Goal: Contribute content: Add original content to the website for others to see

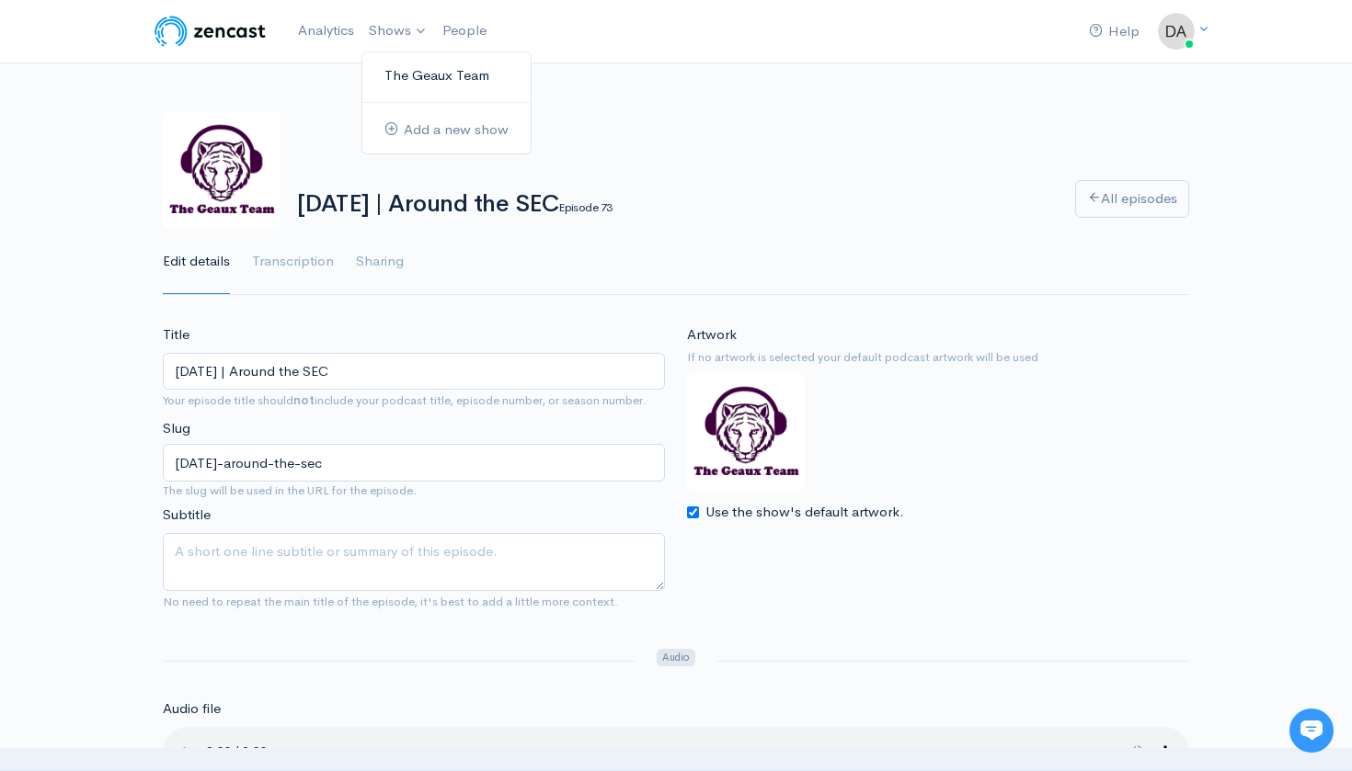
click at [416, 65] on link "The Geaux Team" at bounding box center [446, 76] width 168 height 32
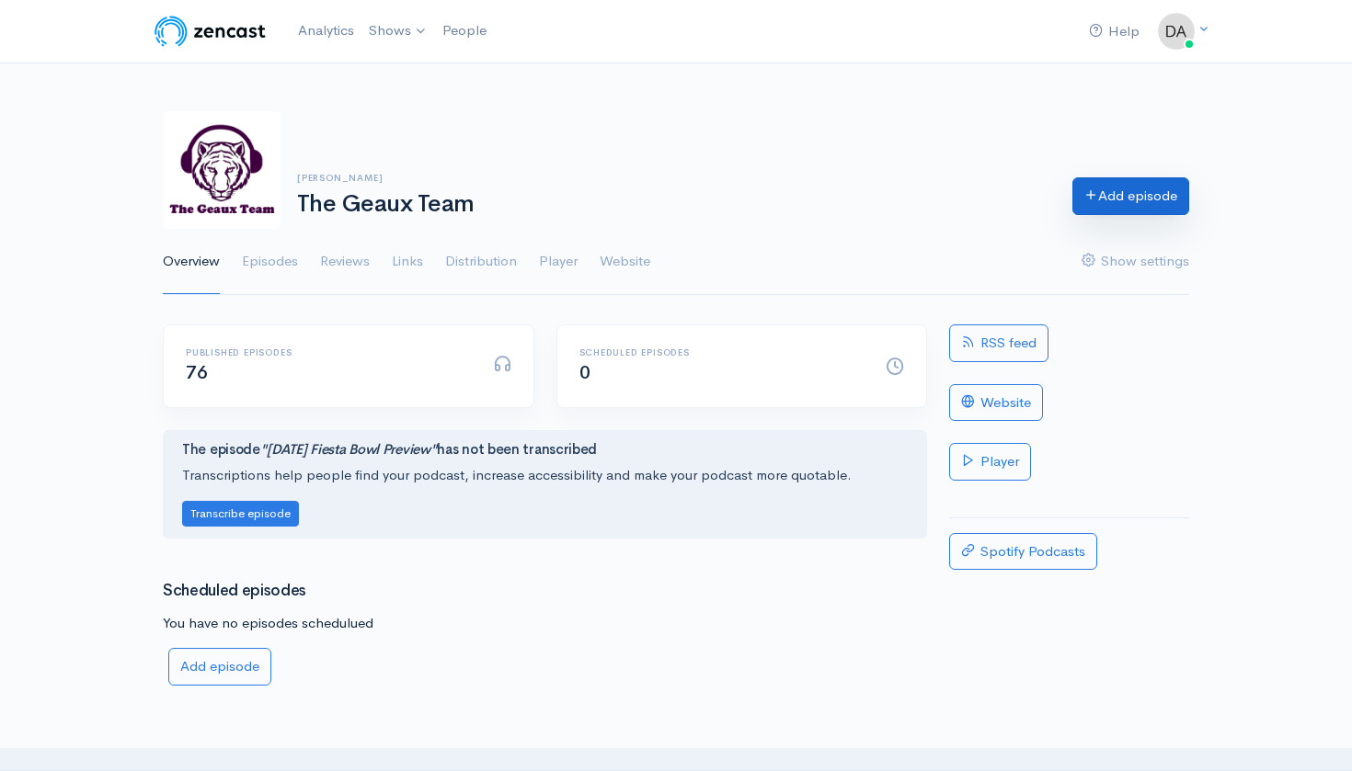
click at [1134, 197] on link "Add episode" at bounding box center [1130, 196] width 117 height 38
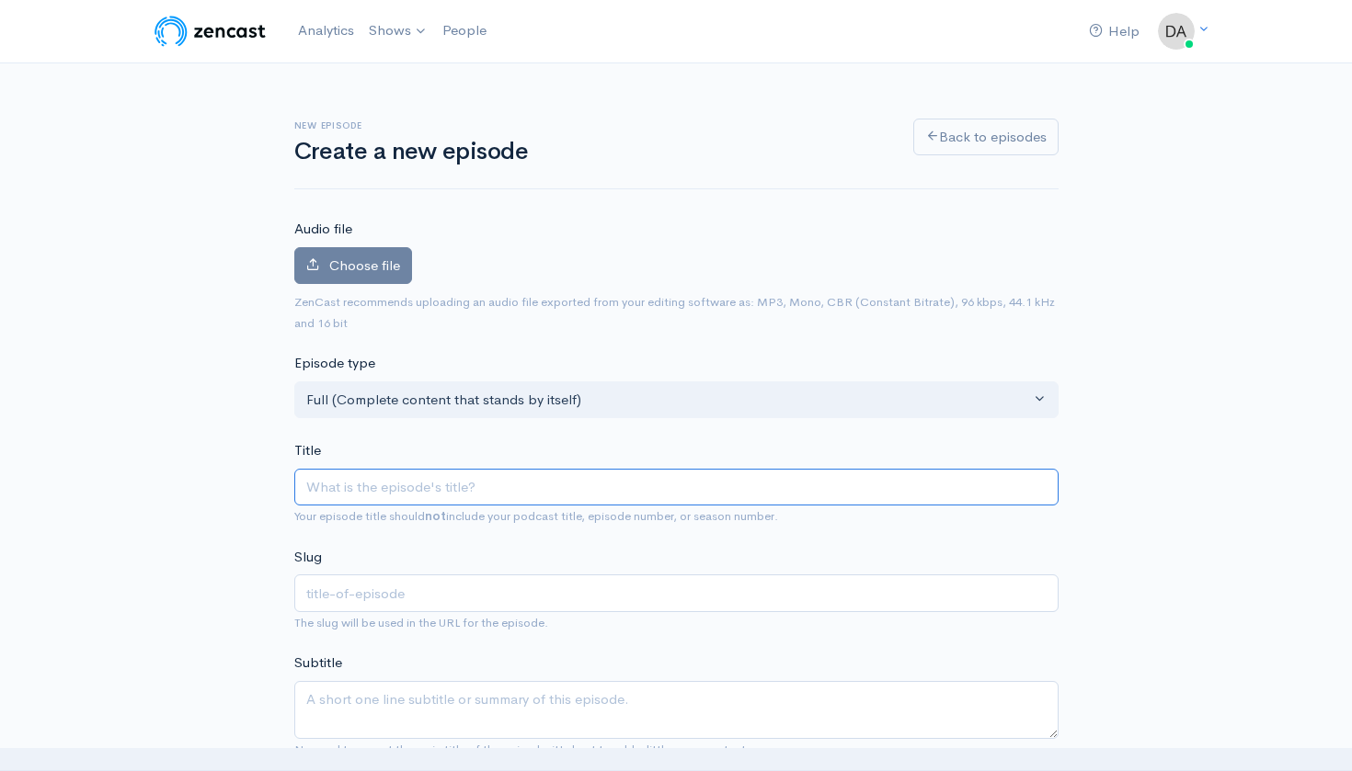
click at [386, 484] on input "Title" at bounding box center [676, 488] width 764 height 38
paste input "LIVE | [DATE] | Around the SEC"
click at [346, 482] on input "LIVE | [DATE] | Around the SEC" at bounding box center [676, 488] width 764 height 38
type input "[DATE] | Around the SEC"
type input "[DATE]-around-the-sec"
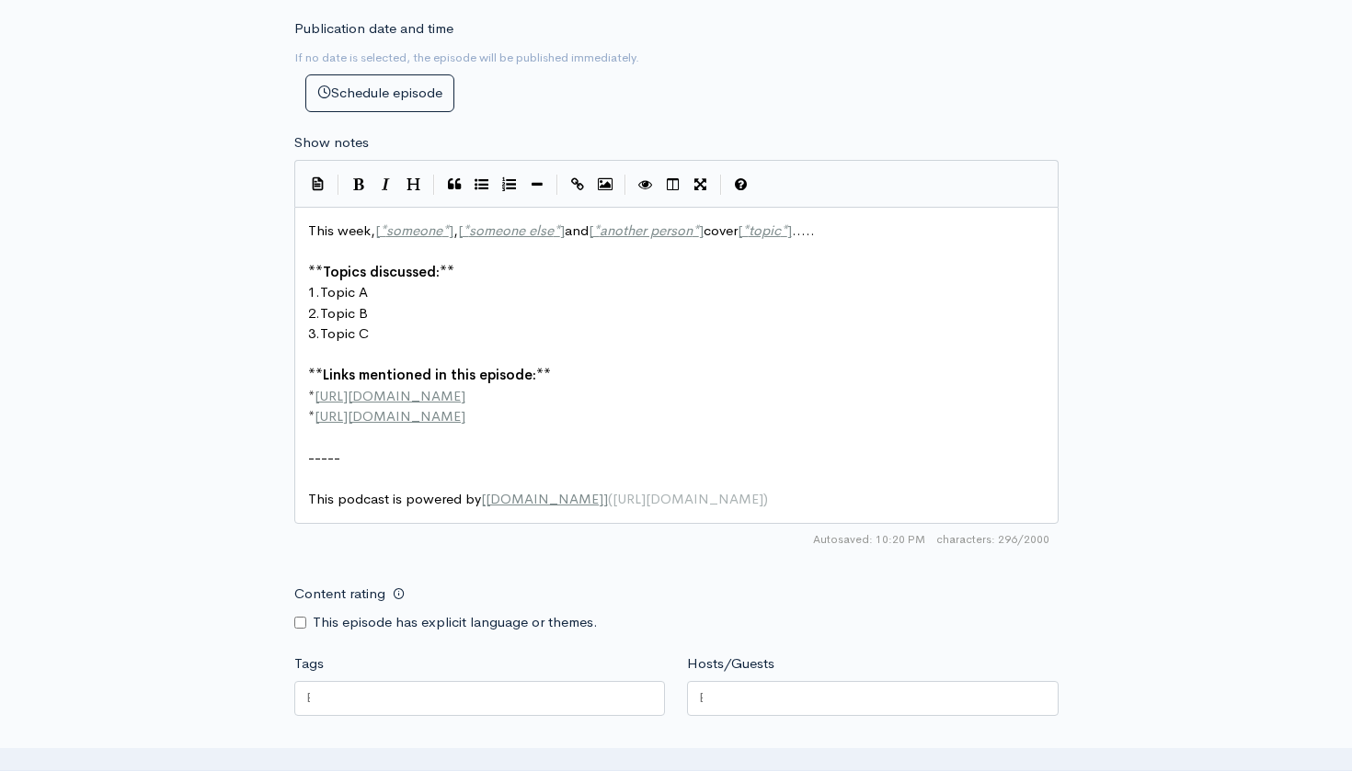
scroll to position [780, 0]
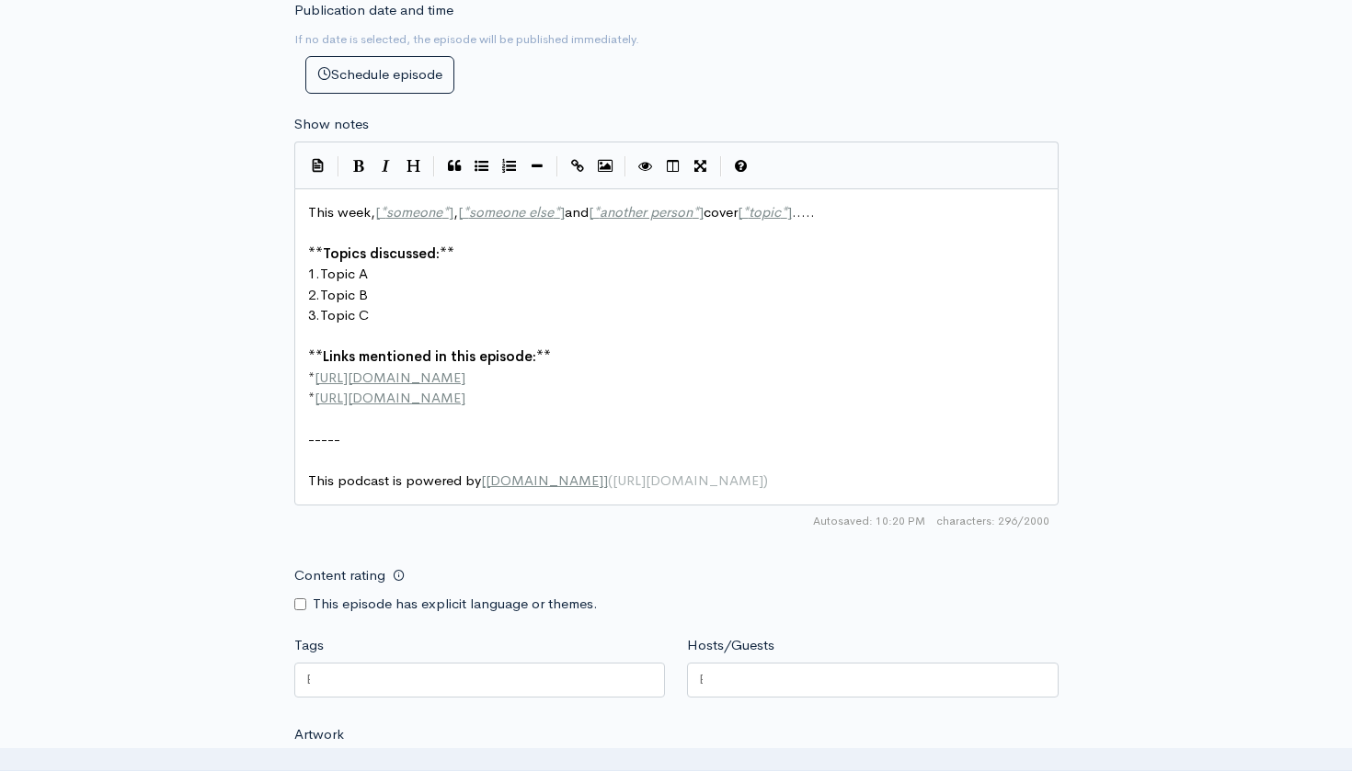
type input "[DATE] | Around the SEC"
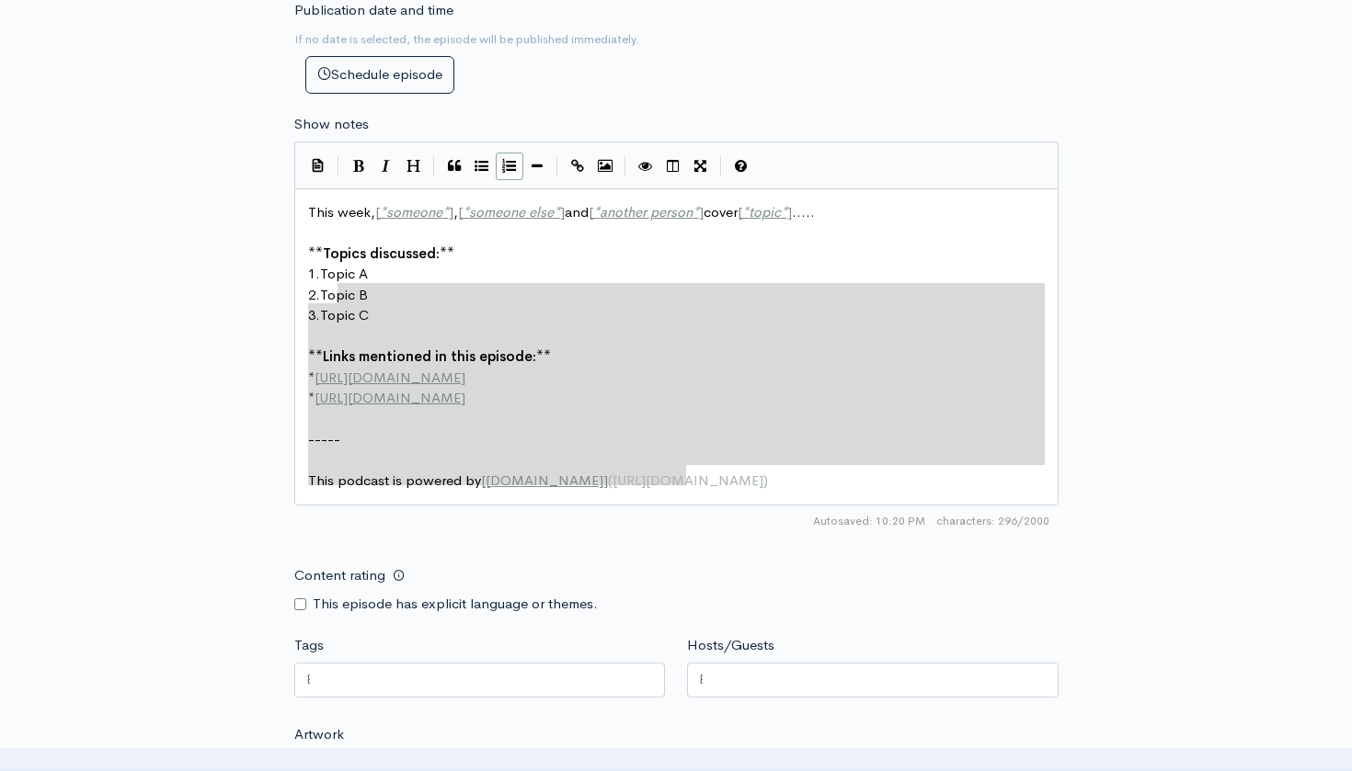
type textarea "This week, [*someone*], [*someone else*] and [*another person*] cover [*topic*]…"
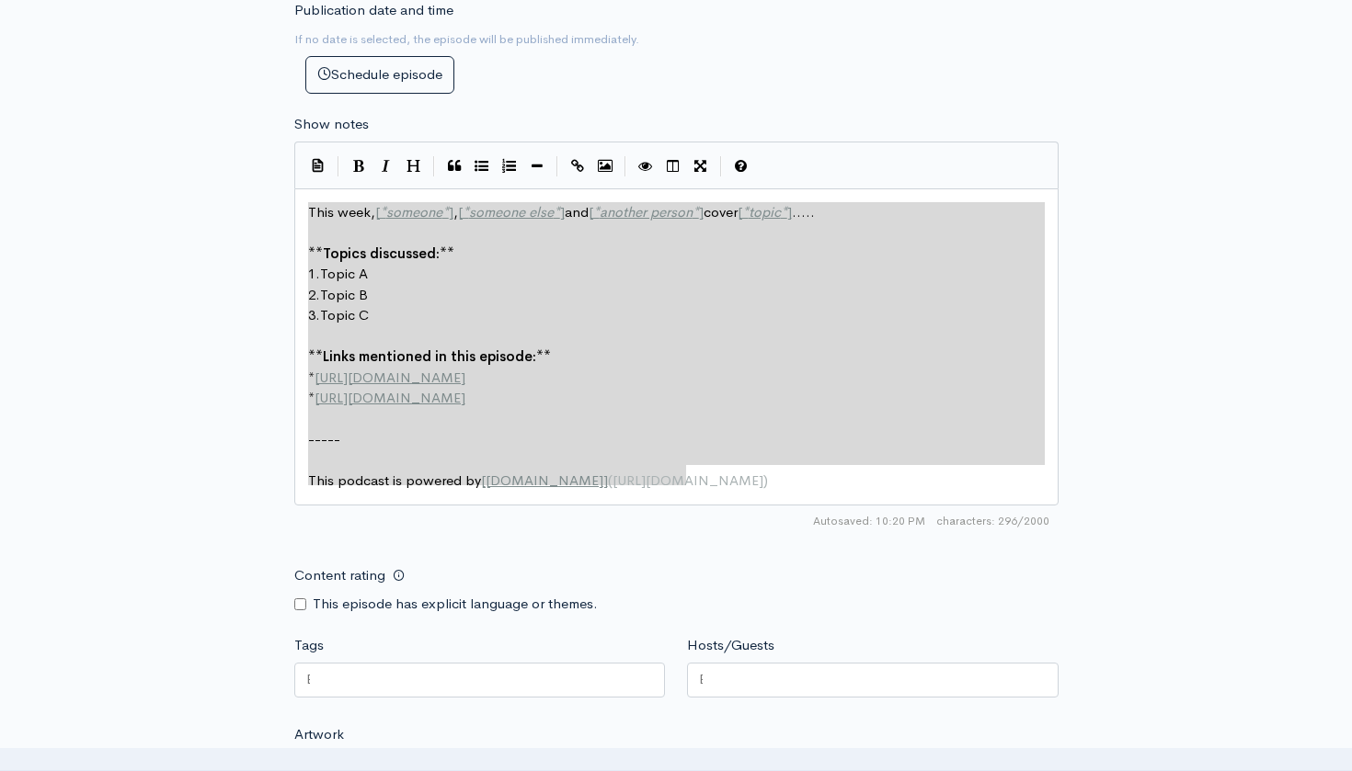
drag, startPoint x: 701, startPoint y: 463, endPoint x: 265, endPoint y: 175, distance: 522.3
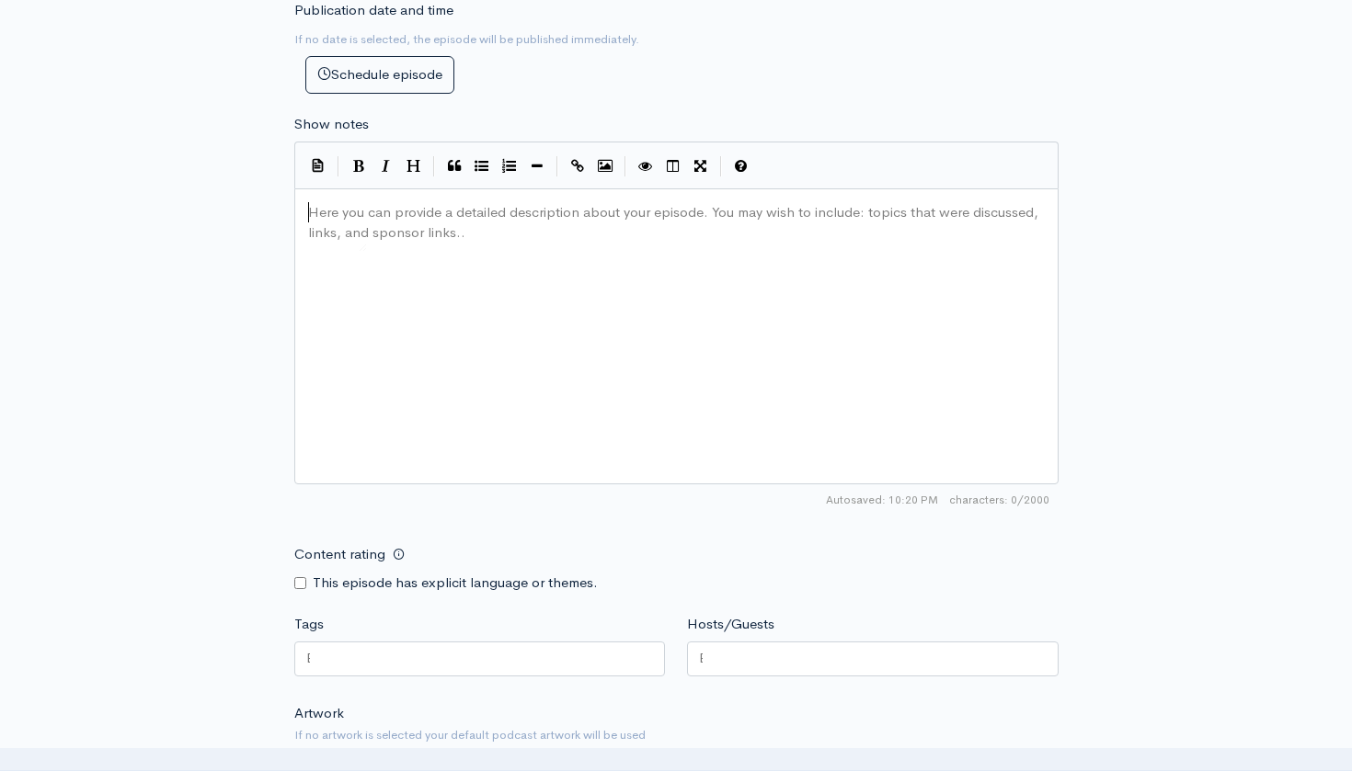
type textarea "​"
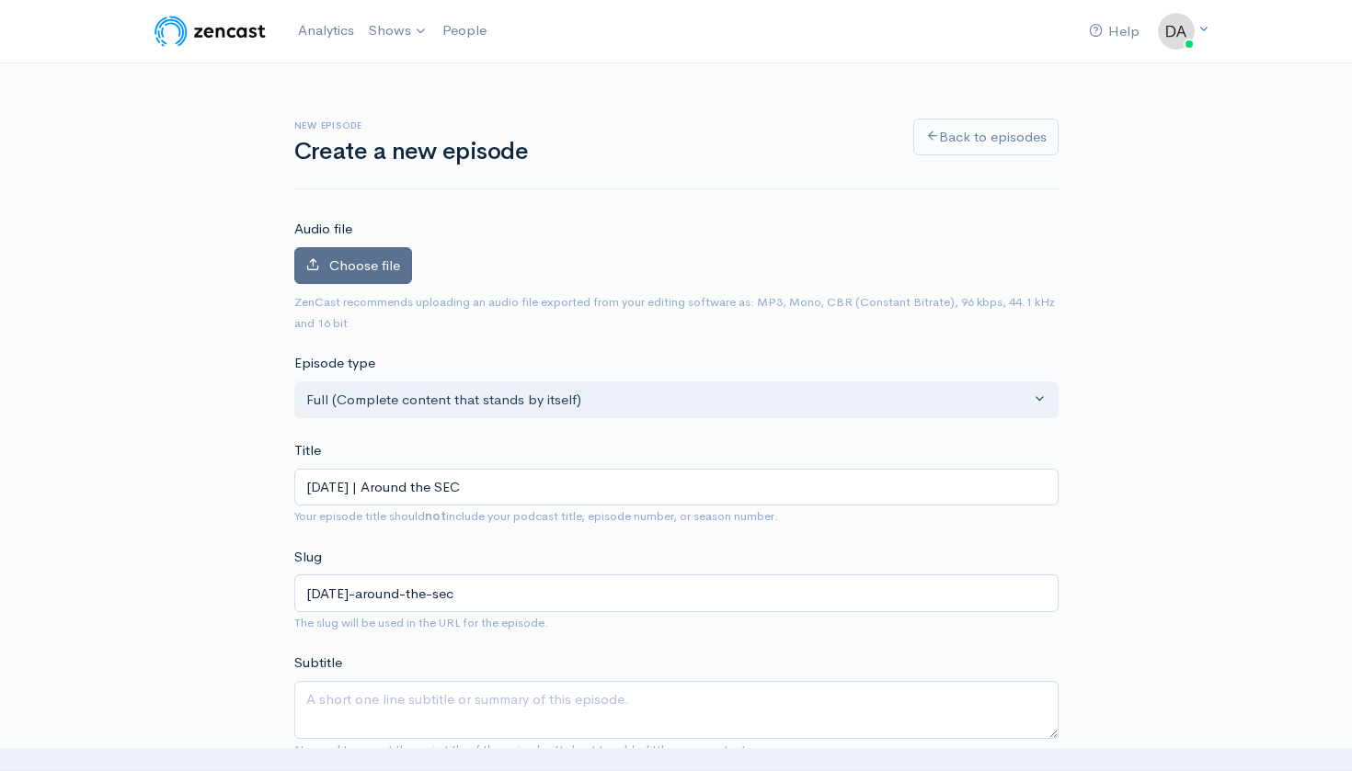
scroll to position [0, 0]
click at [367, 269] on span "Choose file" at bounding box center [364, 265] width 71 height 17
click at [0, 0] on input "Choose file" at bounding box center [0, 0] width 0 height 0
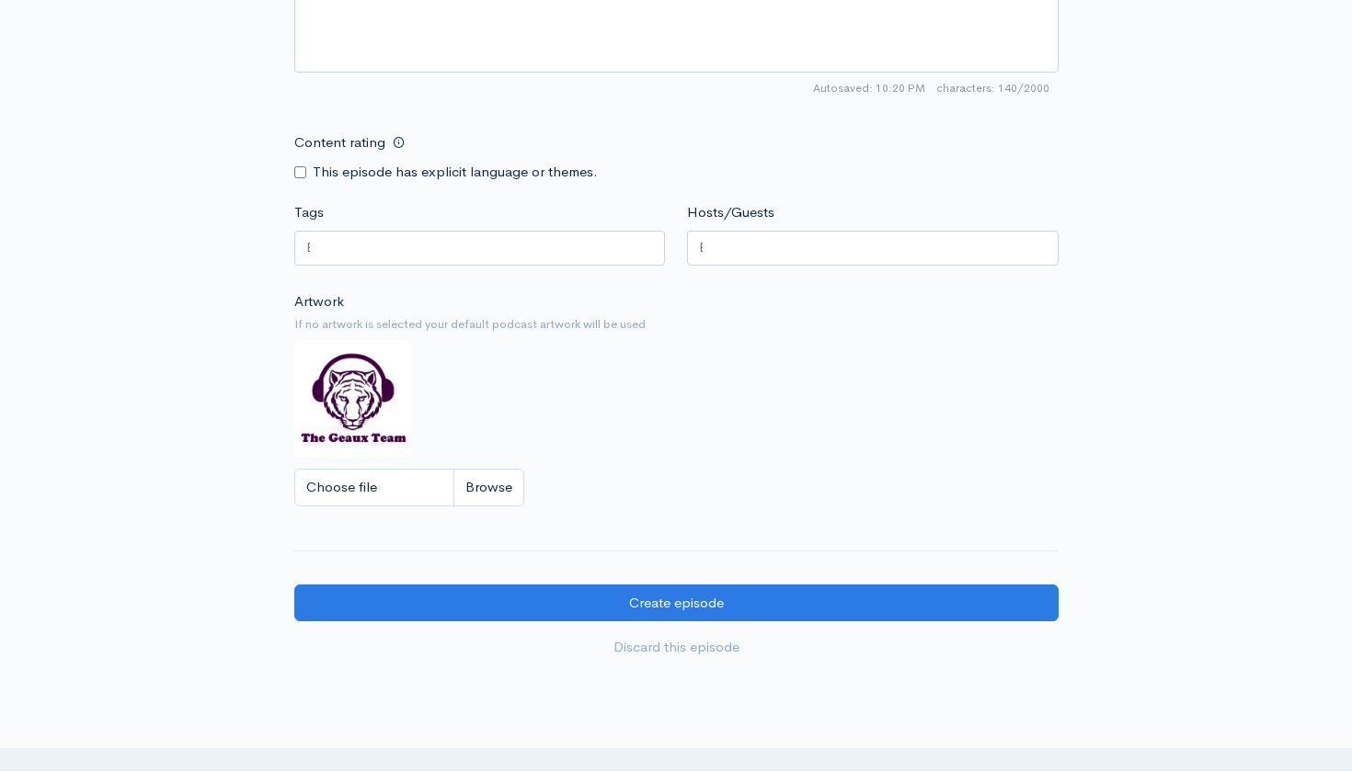
scroll to position [1322, 0]
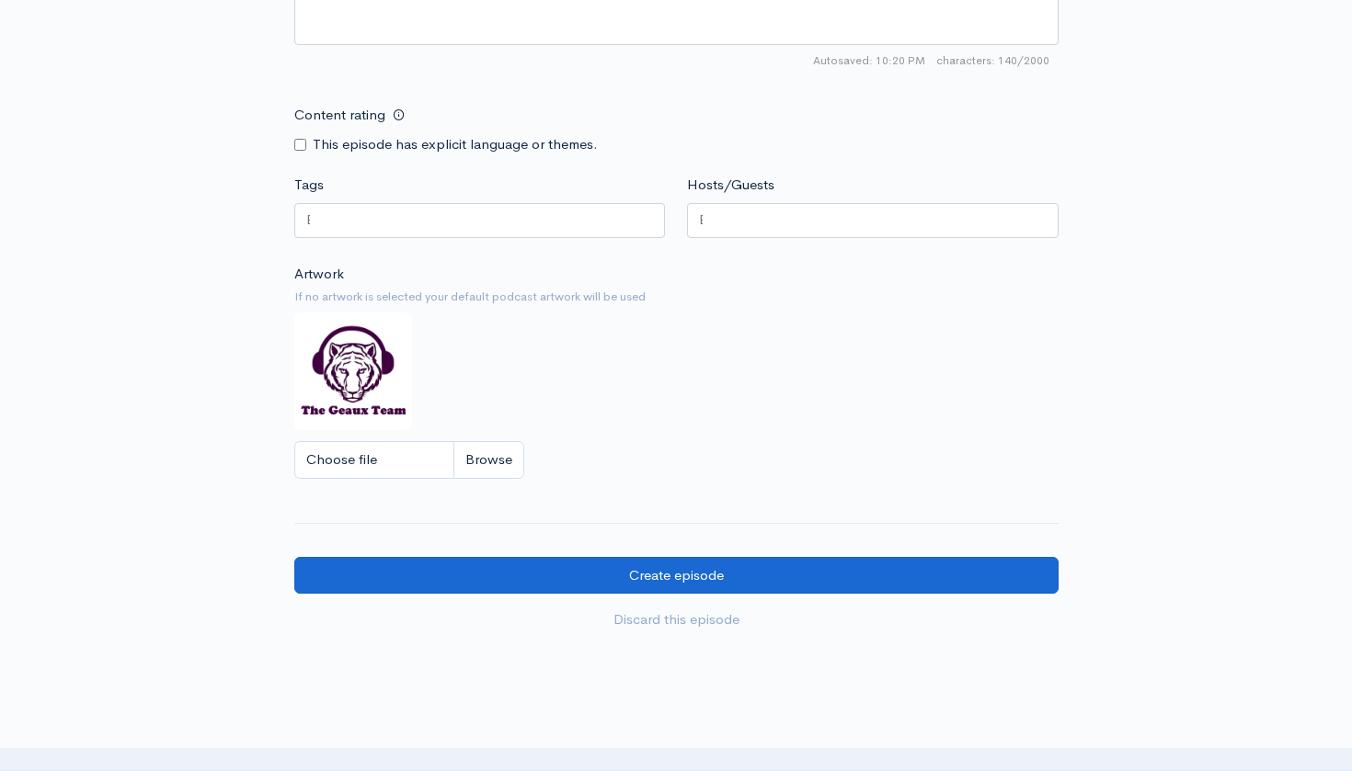
click at [815, 557] on input "Create episode" at bounding box center [676, 576] width 764 height 38
